Goal: Find specific fact: Find specific fact

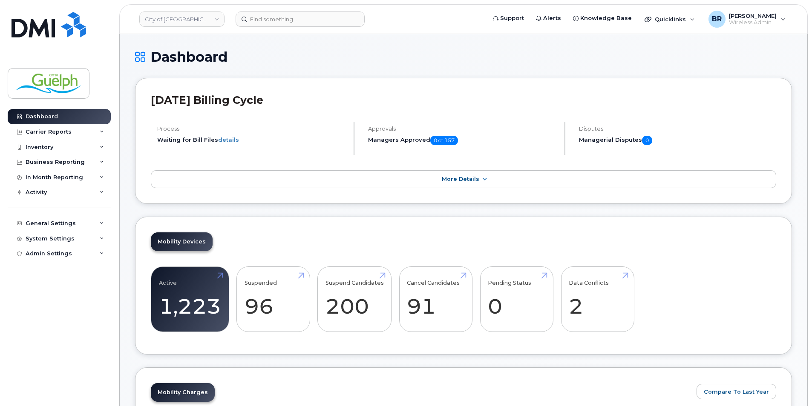
click at [325, 9] on header "City of Guelph Support Alerts Knowledge Base Quicklinks Suspend / Cancel Device…" at bounding box center [463, 19] width 688 height 30
click at [318, 16] on input at bounding box center [300, 19] width 129 height 15
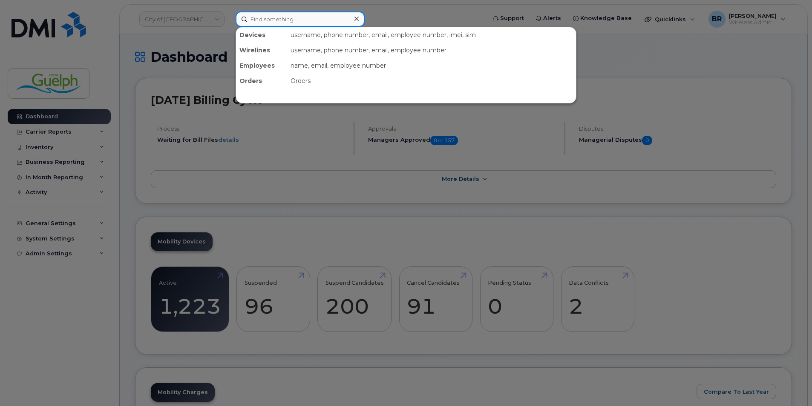
paste input "2263321888"
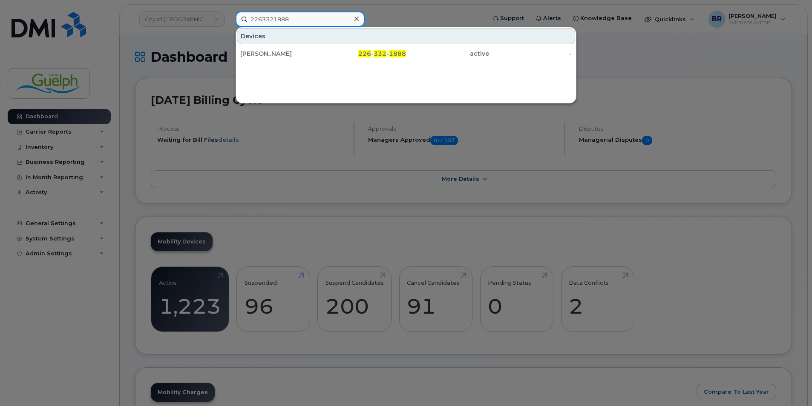
click at [306, 17] on input "2263321888" at bounding box center [300, 19] width 129 height 15
paste input "5706"
click at [298, 20] on input "2263325706" at bounding box center [300, 19] width 129 height 15
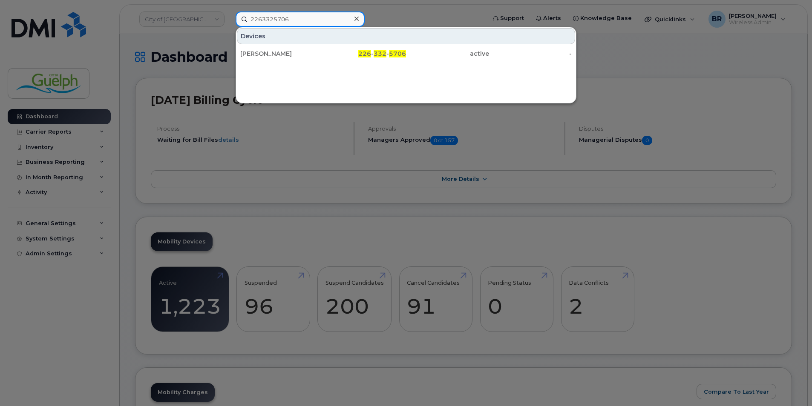
paste input "6311"
click at [299, 24] on input "2263326311" at bounding box center [300, 19] width 129 height 15
paste input "8213879"
click at [302, 17] on input "2268213879" at bounding box center [300, 19] width 129 height 15
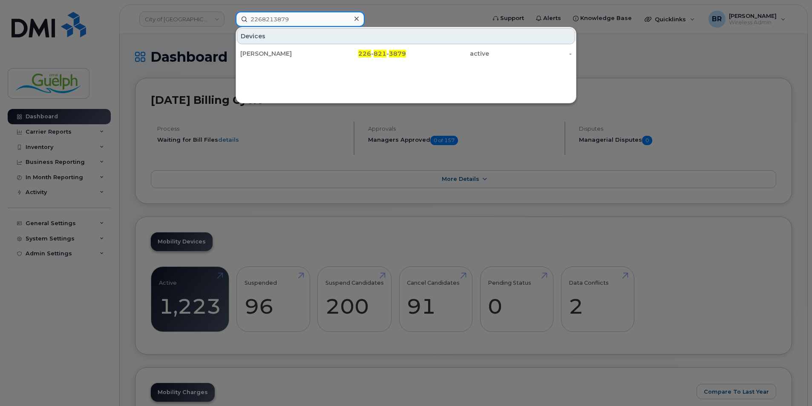
click at [302, 17] on input "2268213879" at bounding box center [300, 19] width 129 height 15
paste input "5198276076"
type input "5198276076"
click at [358, 17] on icon at bounding box center [356, 19] width 4 height 4
